Goal: Transaction & Acquisition: Purchase product/service

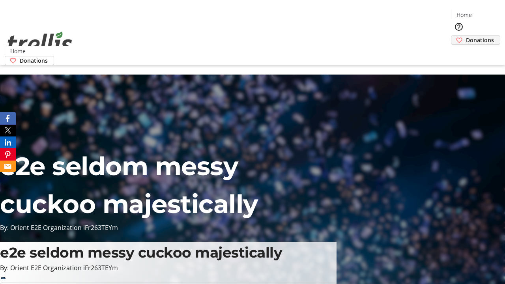
click at [466, 36] on span "Donations" at bounding box center [480, 40] width 28 height 8
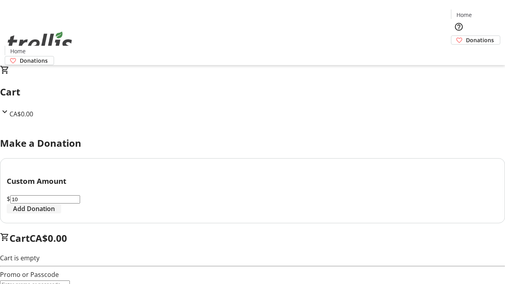
click at [55, 214] on span "Add Donation" at bounding box center [34, 208] width 42 height 9
select select "CA"
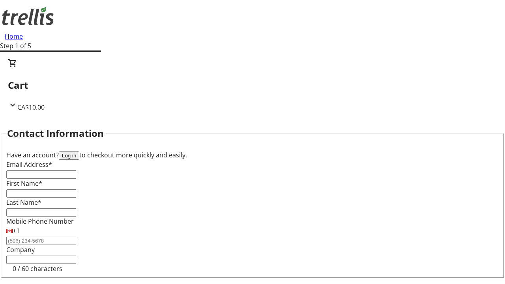
click at [79, 152] on button "Log in" at bounding box center [69, 156] width 21 height 8
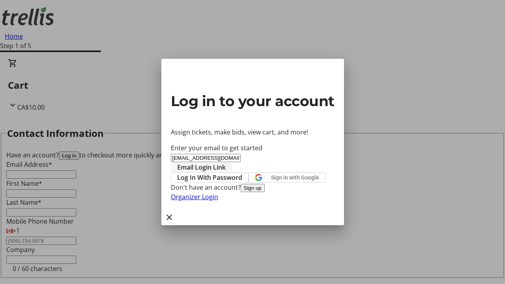
type input "[EMAIL_ADDRESS][DOMAIN_NAME]"
click at [226, 163] on span "Email Login Link" at bounding box center [201, 167] width 49 height 9
